Goal: Navigation & Orientation: Go to known website

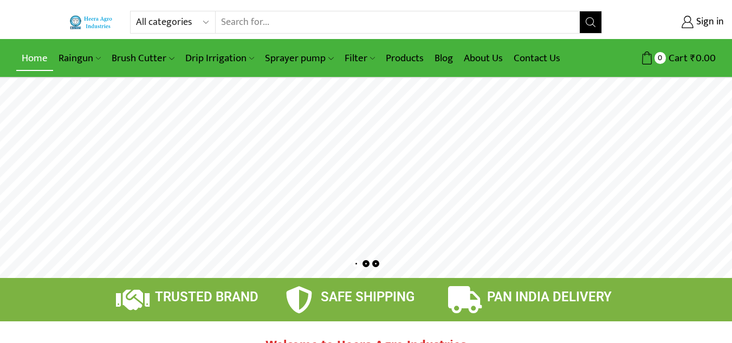
click at [32, 49] on link "Home" at bounding box center [34, 58] width 37 height 25
